Goal: Task Accomplishment & Management: Manage account settings

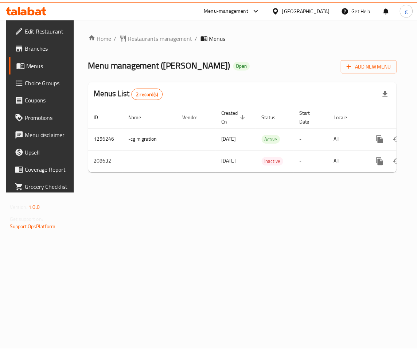
scroll to position [0, 39]
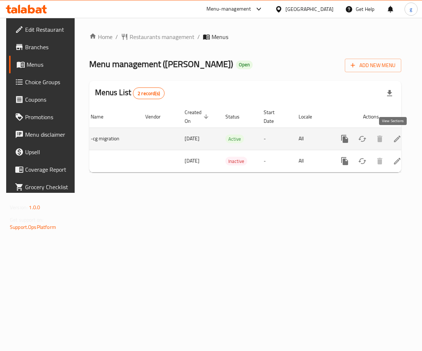
click at [393, 140] on icon "enhanced table" at bounding box center [397, 139] width 9 height 9
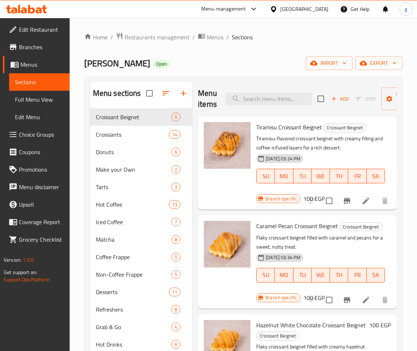
click at [54, 135] on span "Choice Groups" at bounding box center [41, 134] width 45 height 9
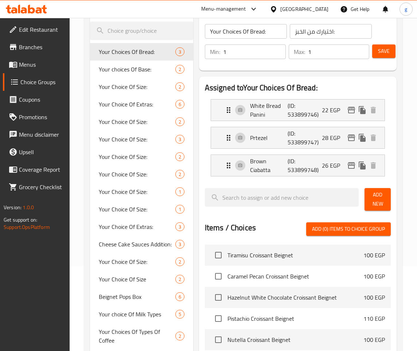
scroll to position [84, 0]
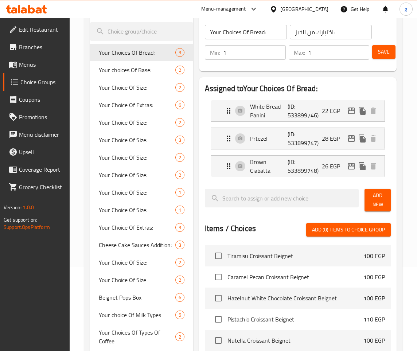
click at [271, 95] on nav "White Bread Panini (ID: 533899746) 22 EGP Name (En) White Bread Panini Name (En…" at bounding box center [298, 138] width 186 height 89
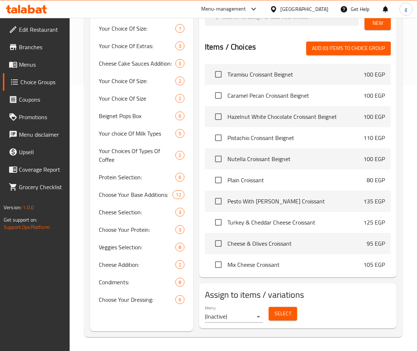
scroll to position [266, 0]
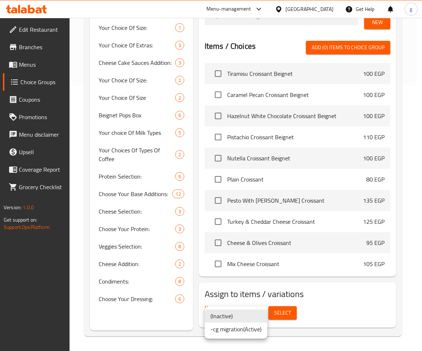
click at [350, 301] on div at bounding box center [211, 175] width 422 height 351
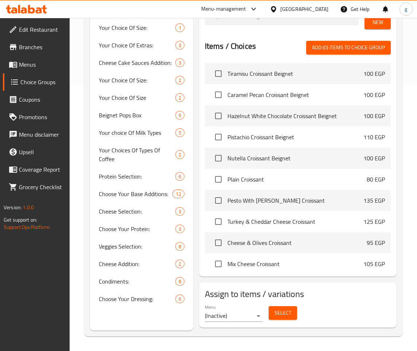
click at [241, 58] on div "Items / Choices Add (0) items to choice group Tiramisu Croissant Beignet 100 EG…" at bounding box center [298, 156] width 186 height 230
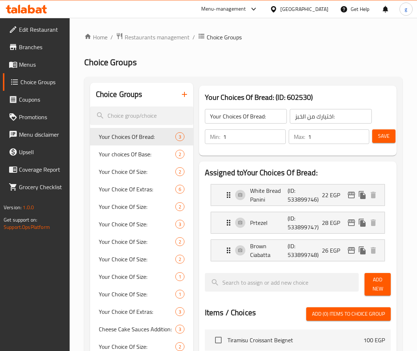
click at [263, 96] on h3 "Your Choices Of Bread: (ID: 602530)" at bounding box center [298, 97] width 186 height 12
click at [307, 97] on h3 "Your Choices Of Bread: (ID: 602530)" at bounding box center [298, 97] width 186 height 12
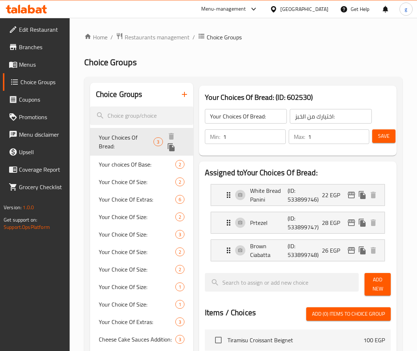
click at [173, 149] on icon "duplicate" at bounding box center [171, 147] width 7 height 8
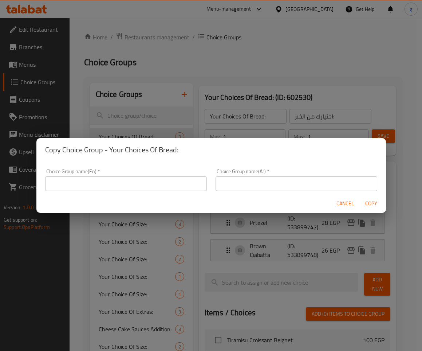
click at [337, 202] on span "Cancel" at bounding box center [345, 203] width 17 height 9
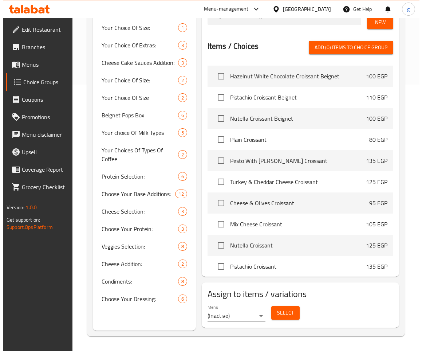
scroll to position [182, 0]
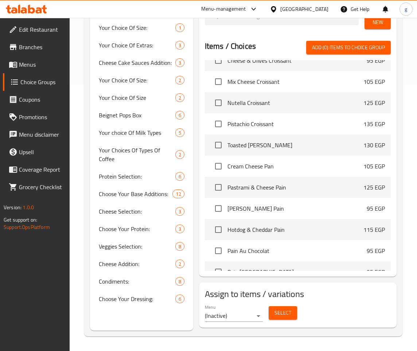
click at [278, 311] on span "Select" at bounding box center [282, 312] width 17 height 9
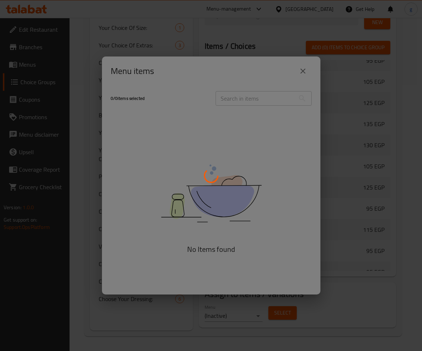
click at [298, 73] on div at bounding box center [211, 175] width 422 height 351
click at [319, 72] on div at bounding box center [211, 175] width 422 height 351
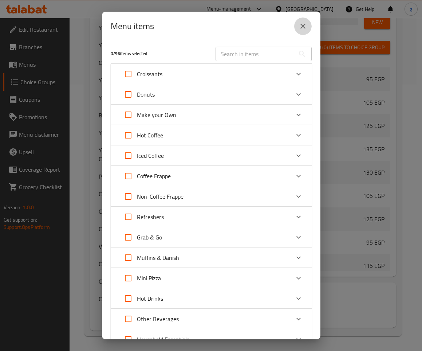
click at [304, 26] on icon "close" at bounding box center [303, 26] width 5 height 5
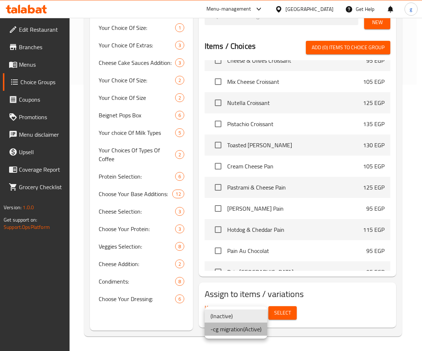
click at [256, 333] on li "-cg migration ( Active )" at bounding box center [236, 329] width 63 height 13
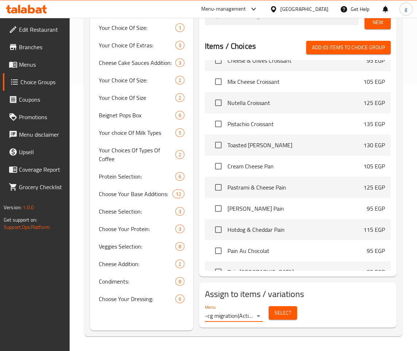
click at [294, 315] on button "Select" at bounding box center [283, 312] width 28 height 13
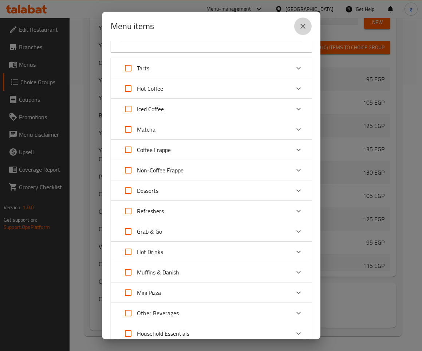
click at [302, 23] on icon "close" at bounding box center [303, 26] width 9 height 9
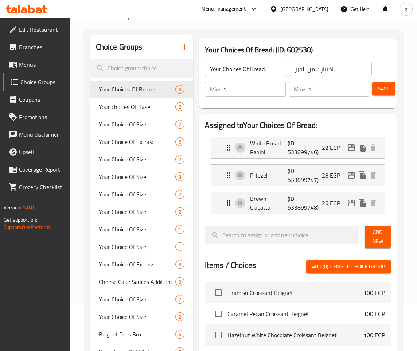
scroll to position [0, 0]
